Goal: Communication & Community: Answer question/provide support

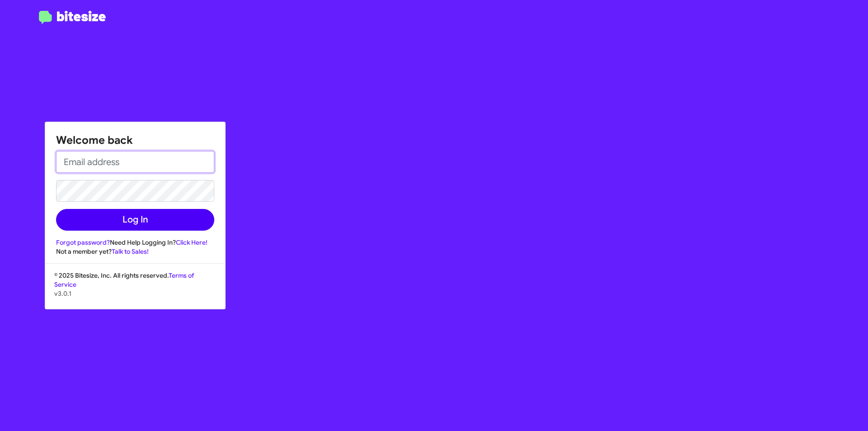
type input "[EMAIL_ADDRESS][DOMAIN_NAME]"
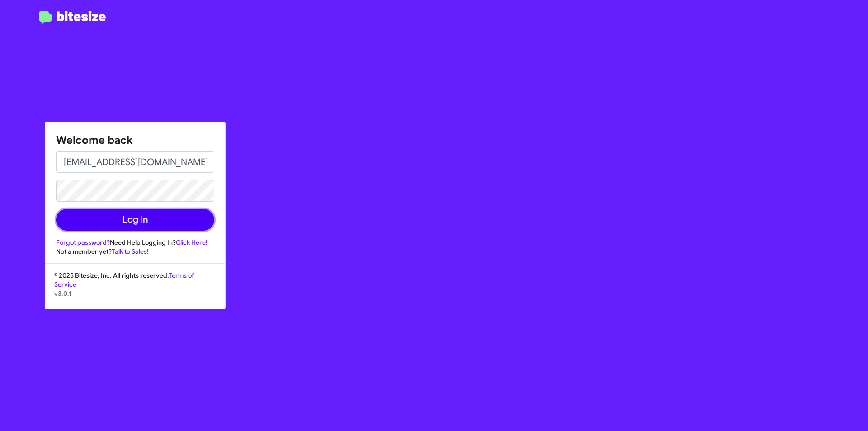
click at [167, 214] on button "Log In" at bounding box center [135, 220] width 158 height 22
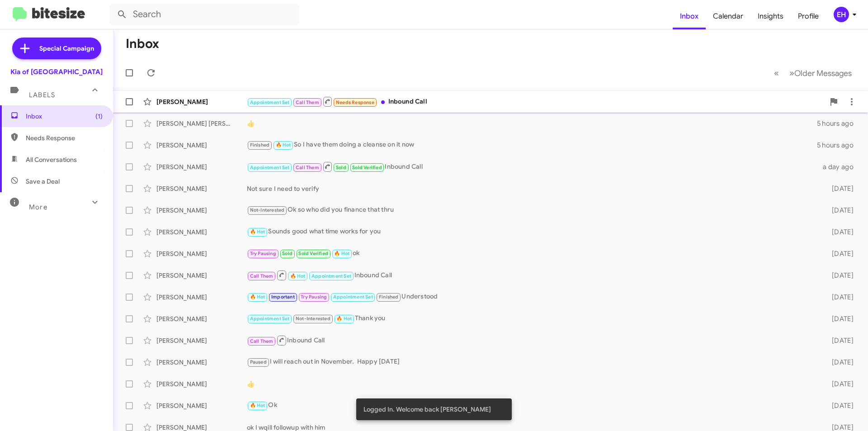
click at [406, 104] on div "Appointment Set Call Them Needs Response Inbound Call" at bounding box center [536, 101] width 578 height 11
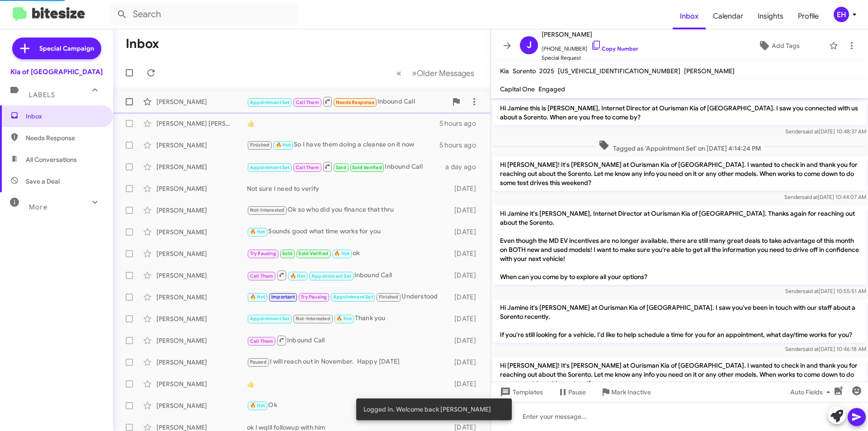
scroll to position [567, 0]
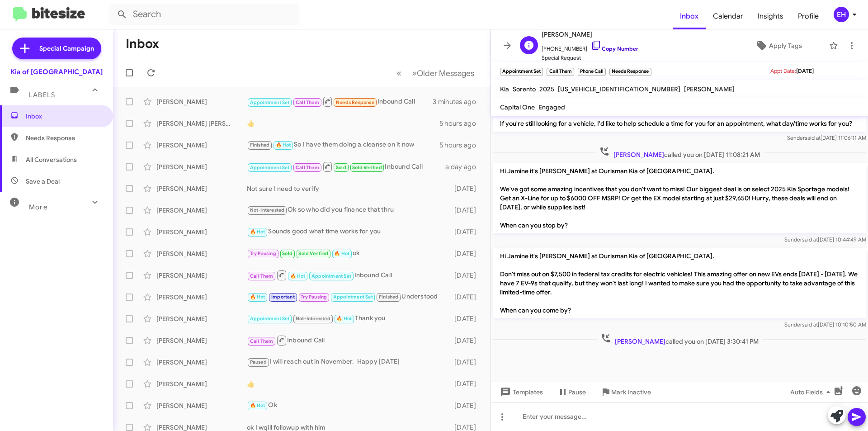
click at [624, 49] on link "Copy Number" at bounding box center [614, 48] width 47 height 7
click at [618, 408] on div at bounding box center [679, 416] width 377 height 29
paste div
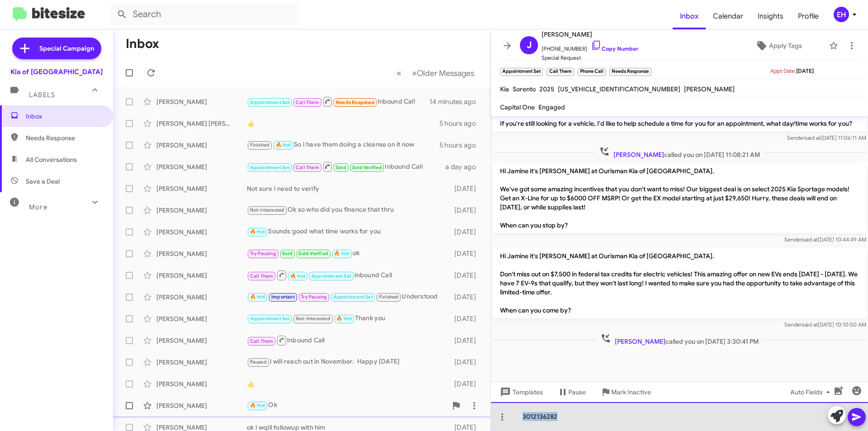
drag, startPoint x: 555, startPoint y: 425, endPoint x: 316, endPoint y: 415, distance: 239.4
click at [316, 415] on div "Inbox « Previous » Next Older Messages [PERSON_NAME] Appointment Set Call Them …" at bounding box center [490, 229] width 755 height 401
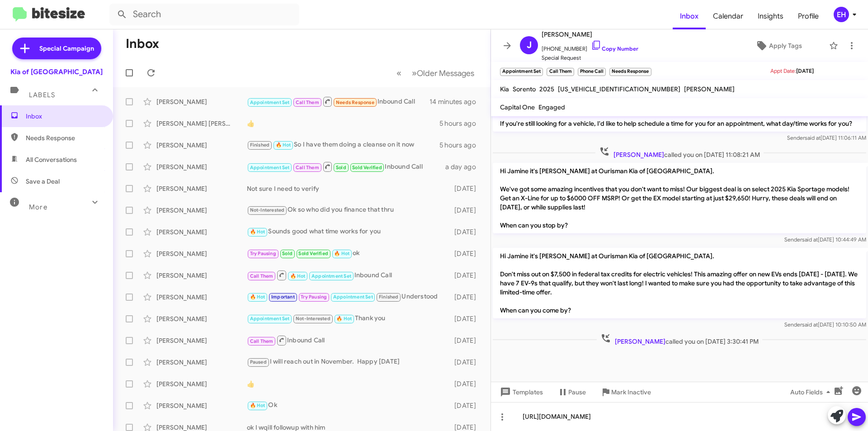
click at [857, 418] on icon at bounding box center [856, 417] width 9 height 8
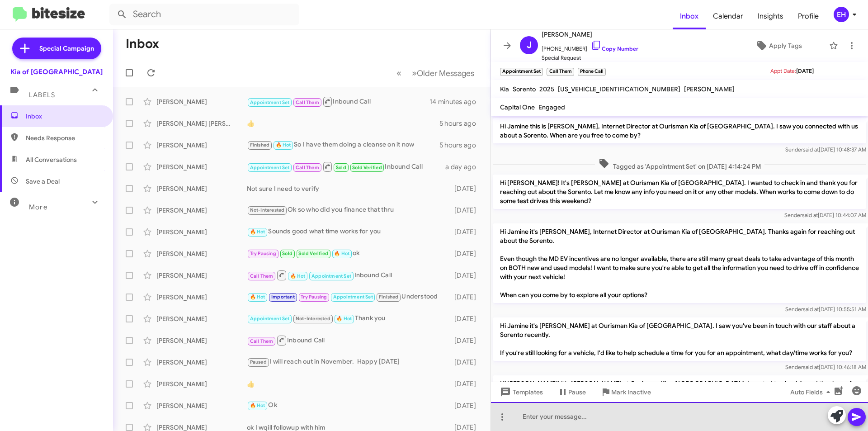
click at [596, 413] on div at bounding box center [679, 416] width 377 height 29
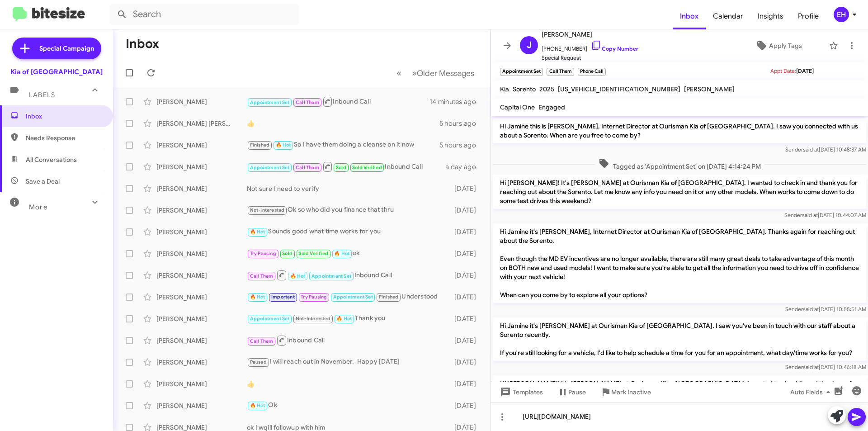
click at [856, 418] on icon at bounding box center [856, 417] width 9 height 8
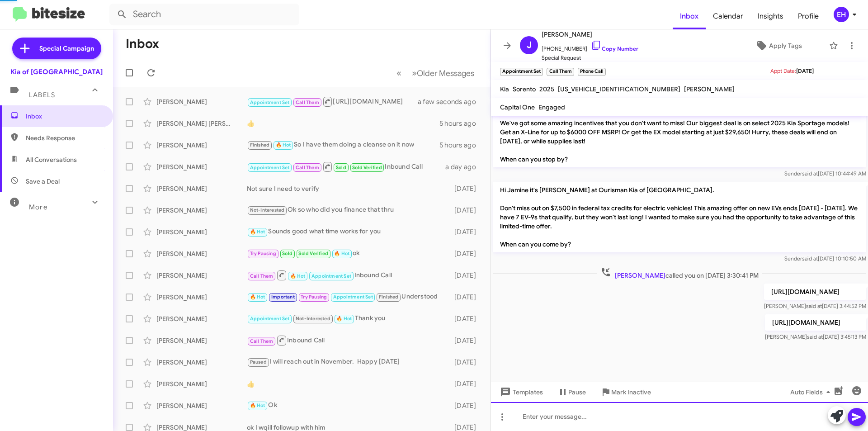
scroll to position [651, 0]
